Goal: Check status: Check status

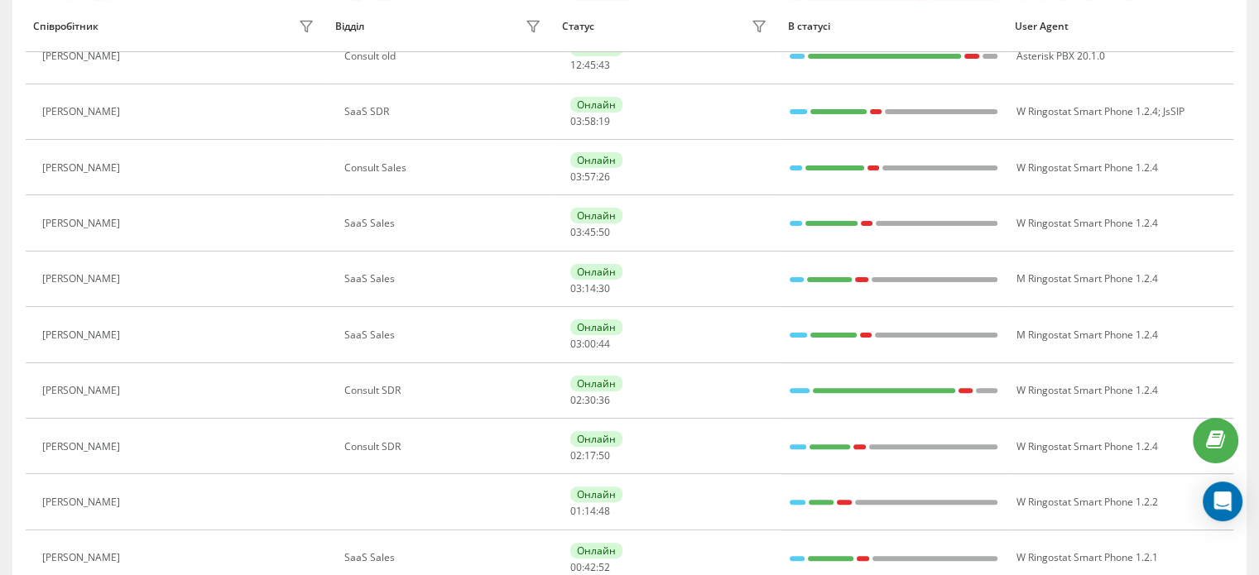
scroll to position [497, 0]
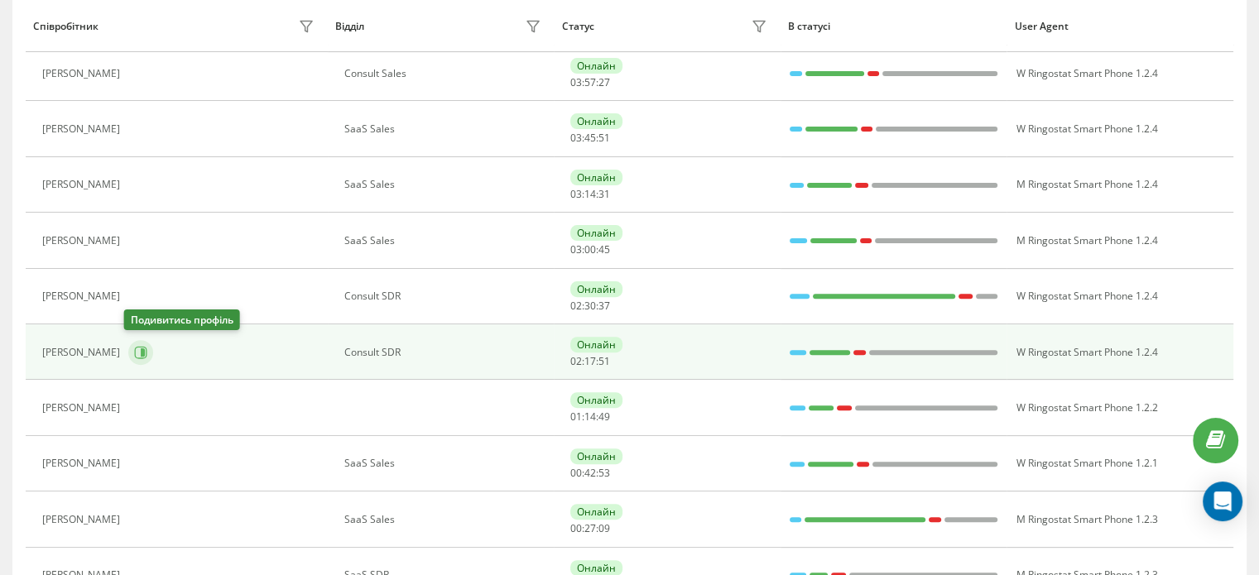
click at [141, 348] on icon at bounding box center [143, 352] width 4 height 8
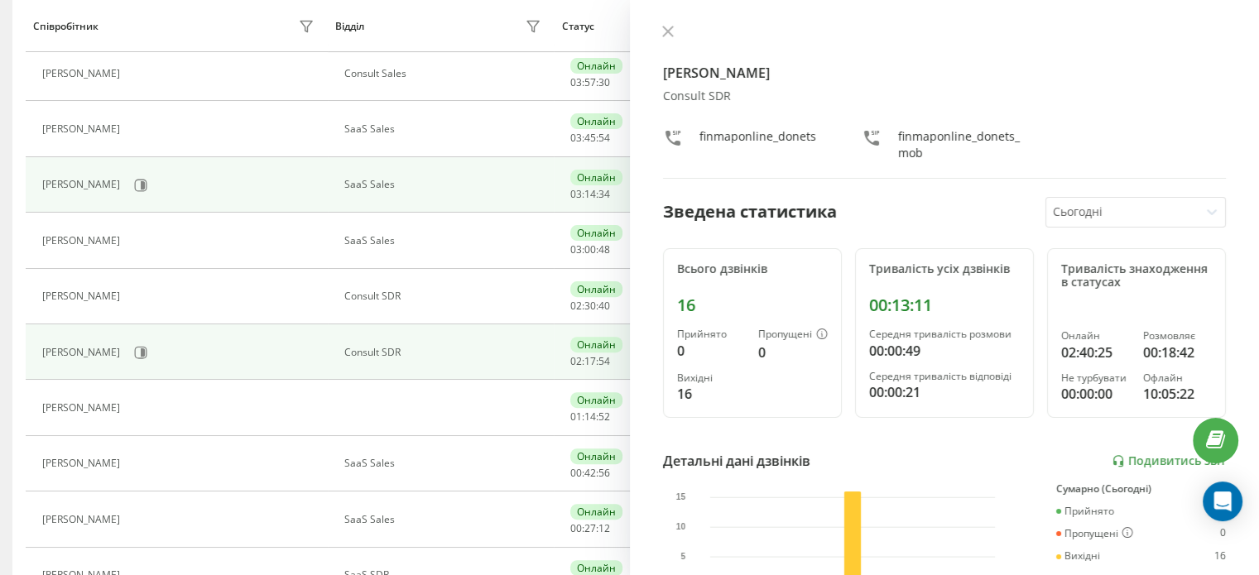
scroll to position [440, 0]
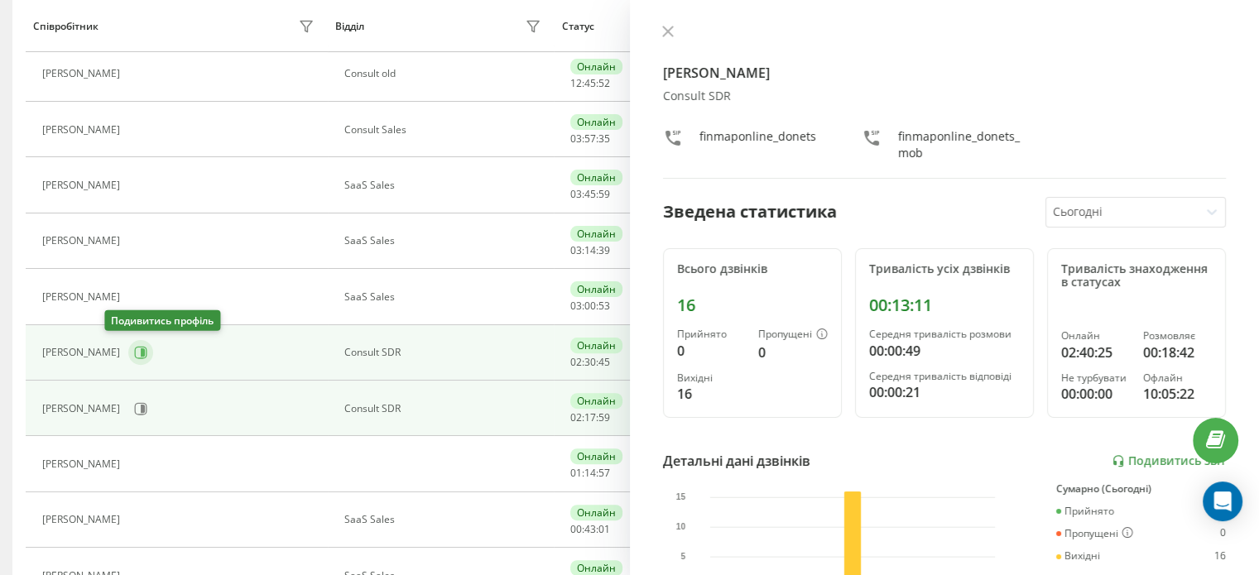
click at [141, 348] on icon at bounding box center [143, 352] width 4 height 8
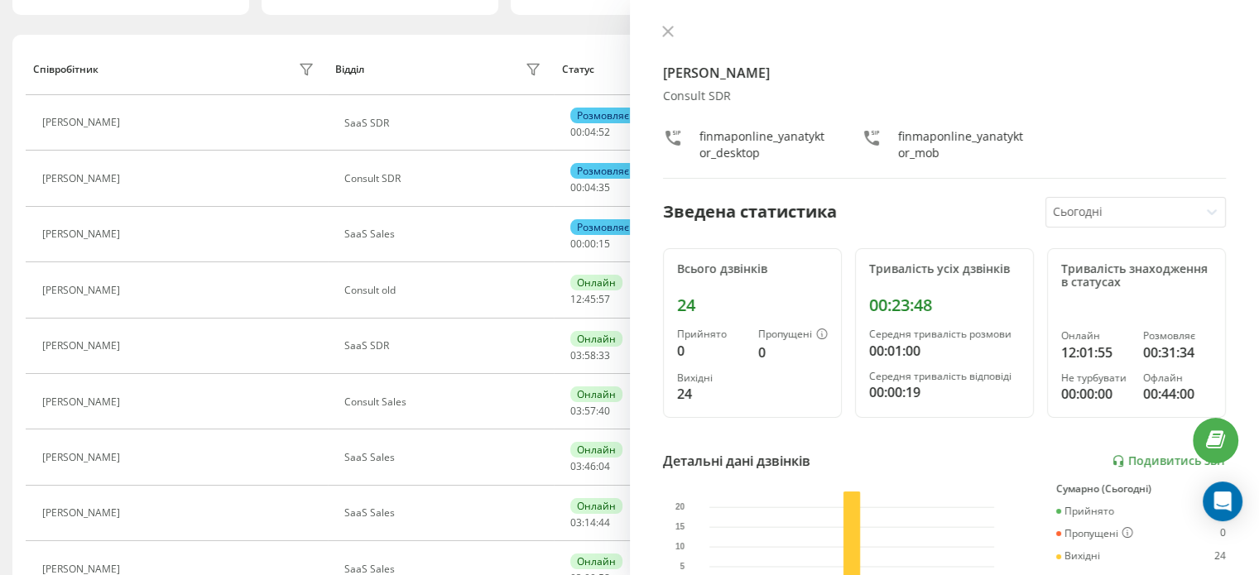
scroll to position [137, 0]
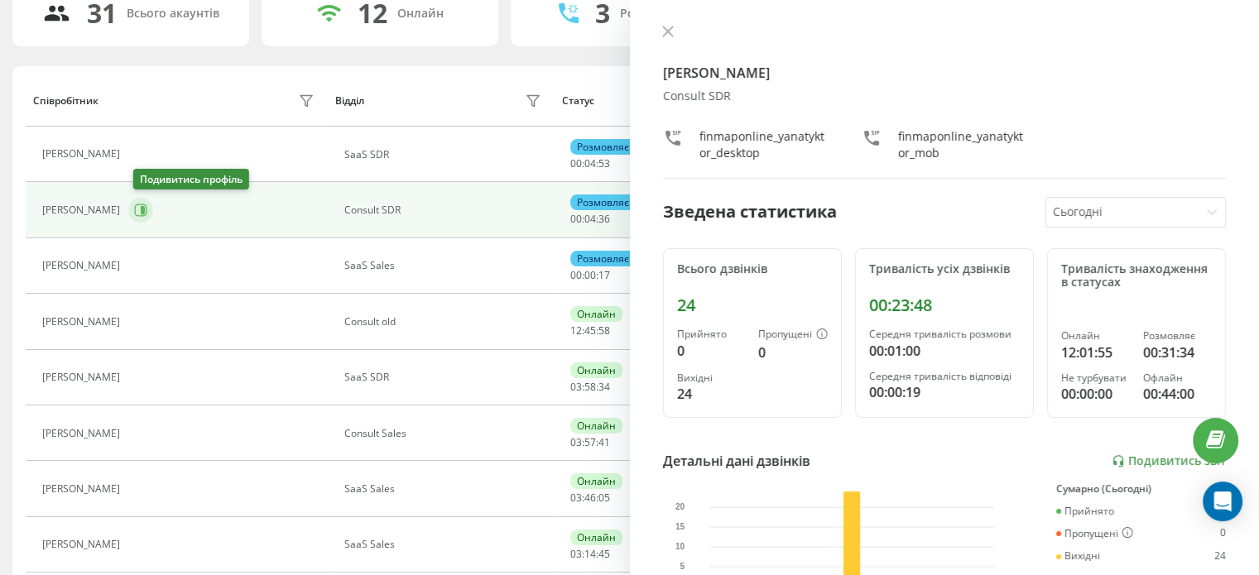
click at [147, 210] on icon at bounding box center [141, 210] width 12 height 12
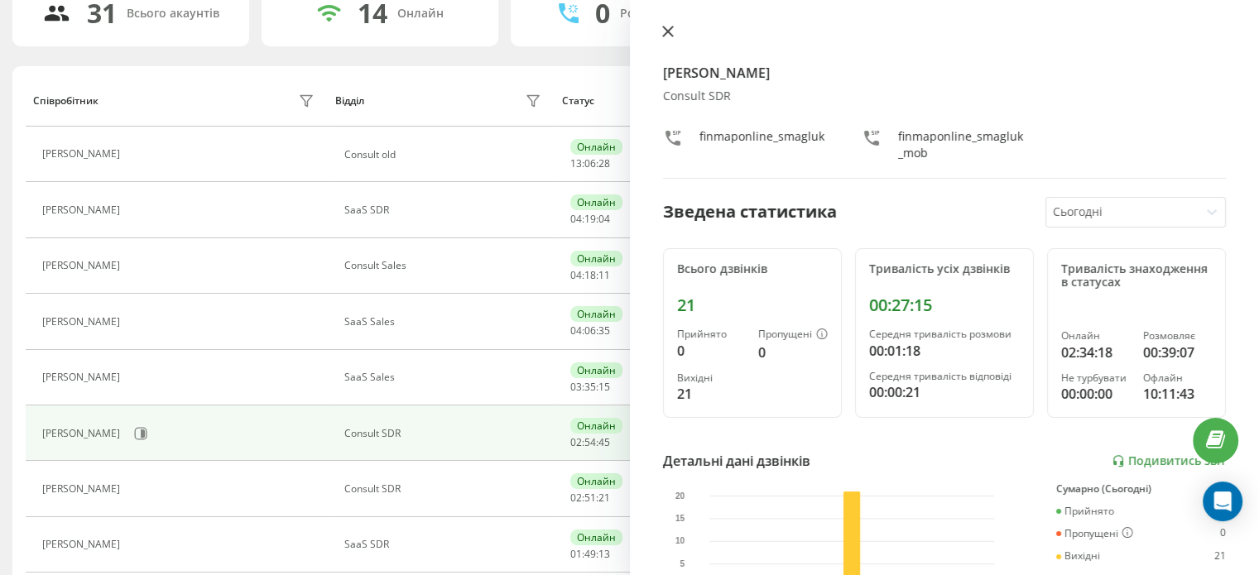
click at [664, 28] on icon at bounding box center [667, 31] width 10 height 10
